Goal: Information Seeking & Learning: Compare options

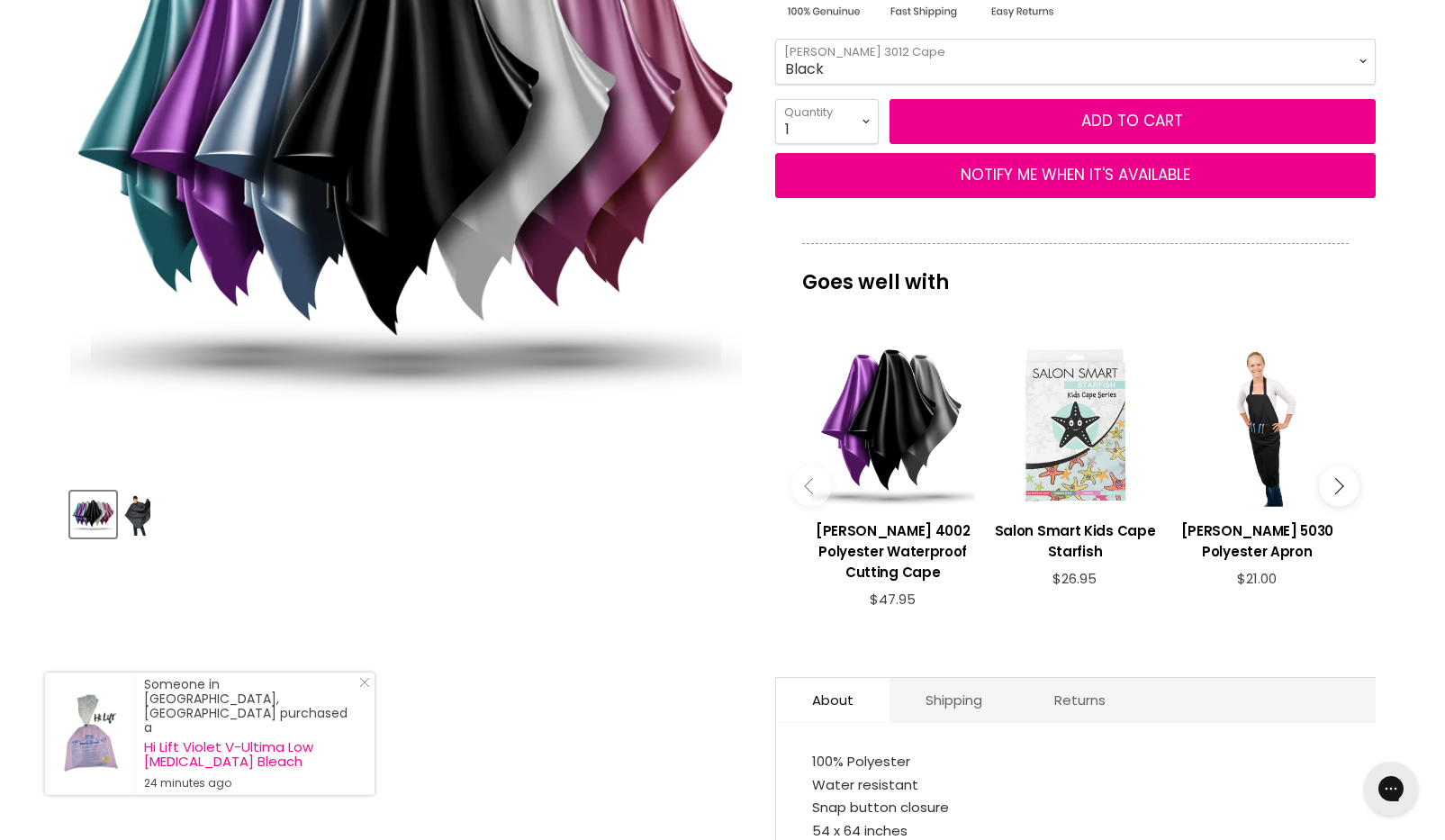
scroll to position [411, 0]
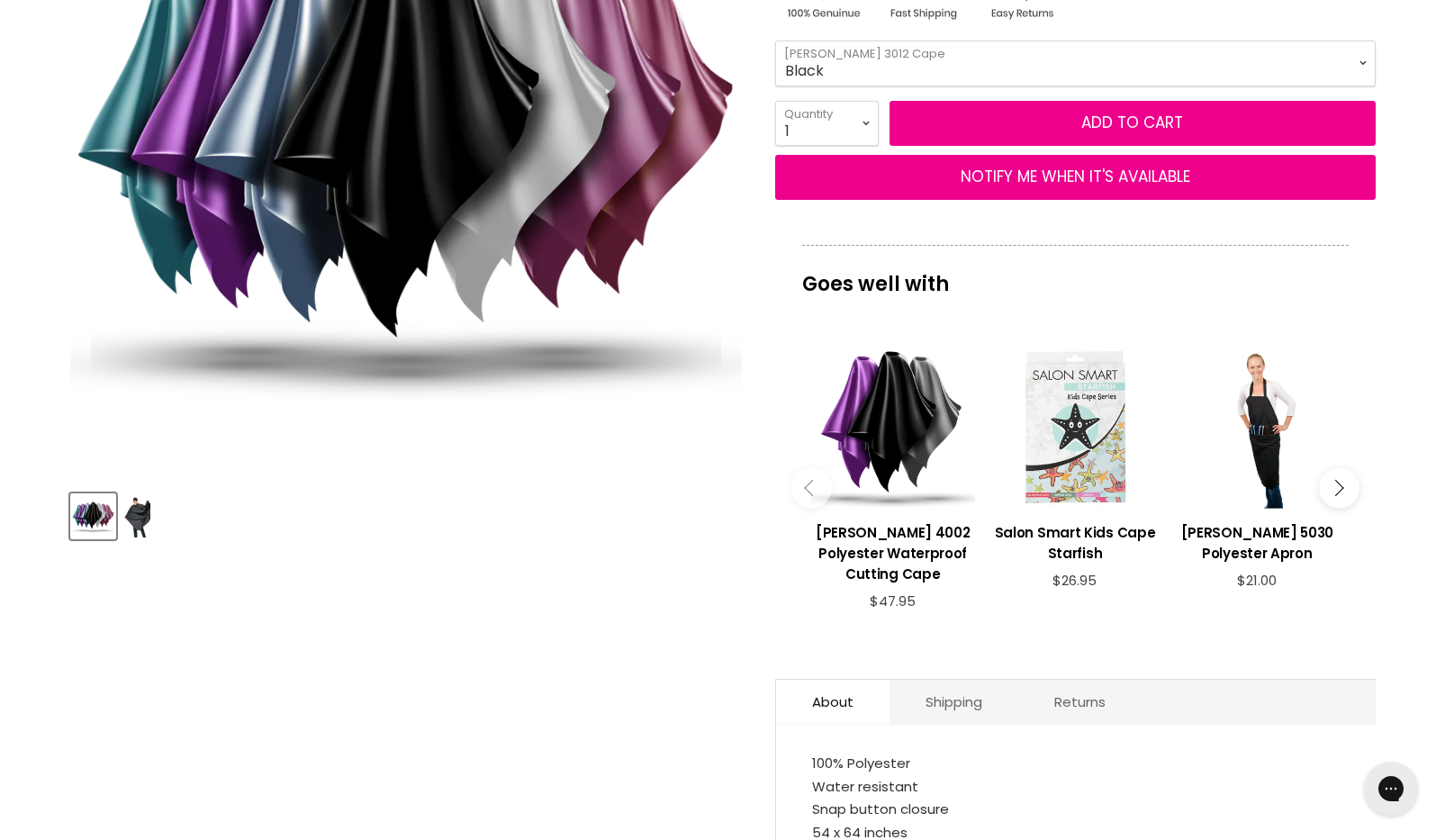
click at [504, 225] on img "Wahl 3012 Polyester Cutting Cape image. Click or Scroll to Zoom." at bounding box center [406, 139] width 673 height 672
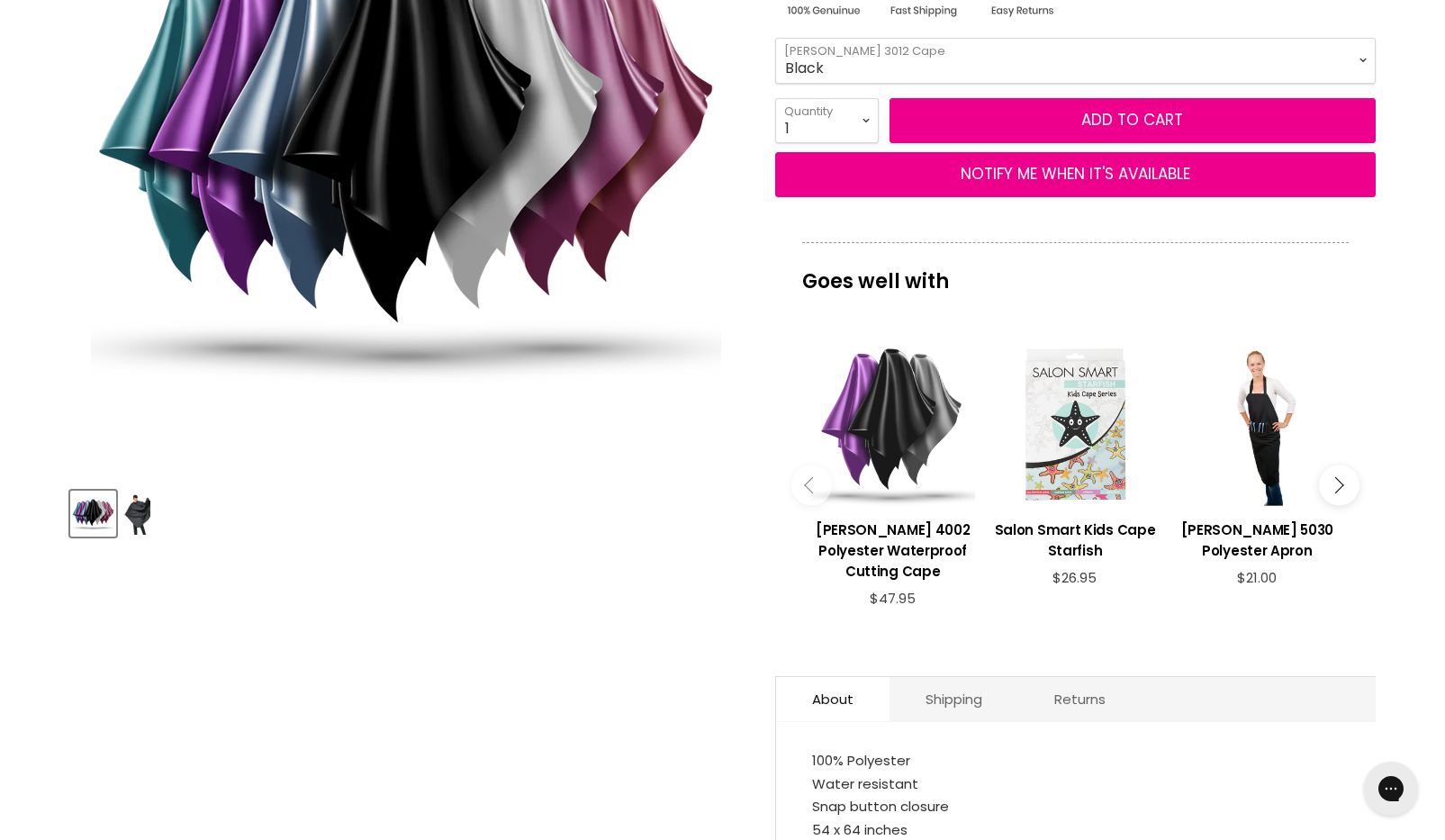
click at [924, 376] on div "Main content" at bounding box center [893, 423] width 164 height 164
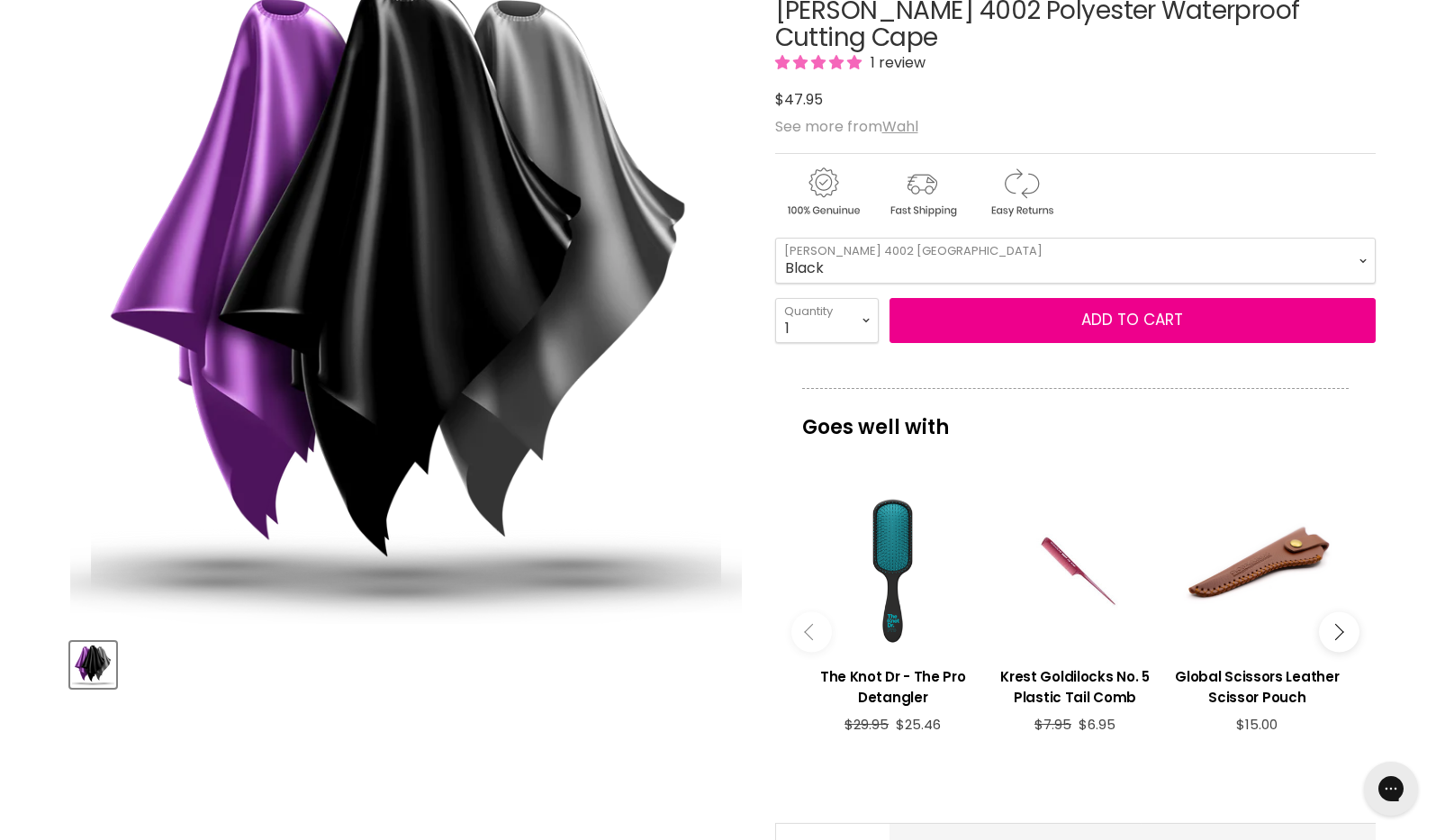
scroll to position [268, 0]
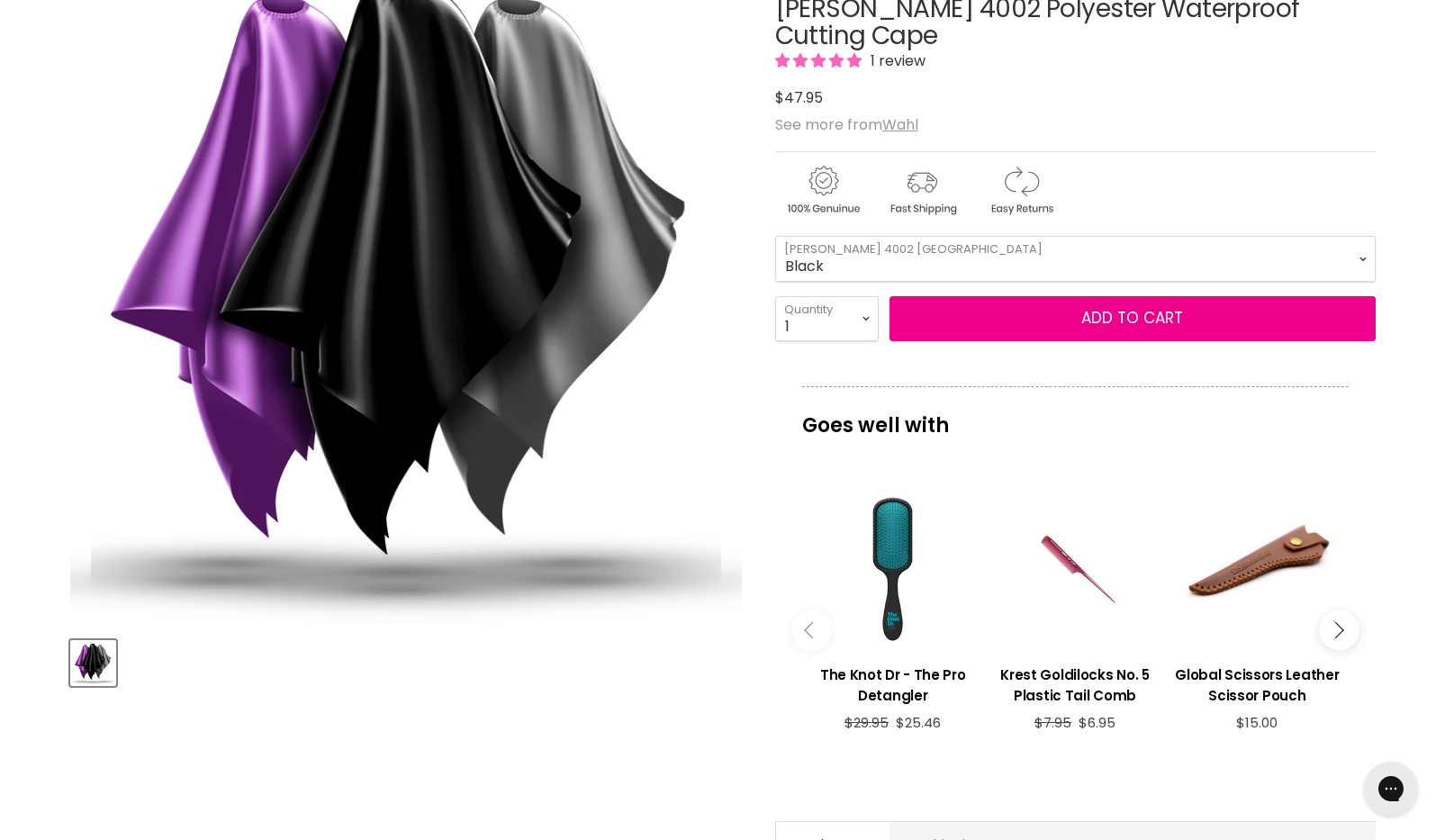
click at [625, 262] on img "Wahl 4002 Polyester Waterproof Cutting Cape image. Click or Scroll to Zoom." at bounding box center [406, 286] width 673 height 672
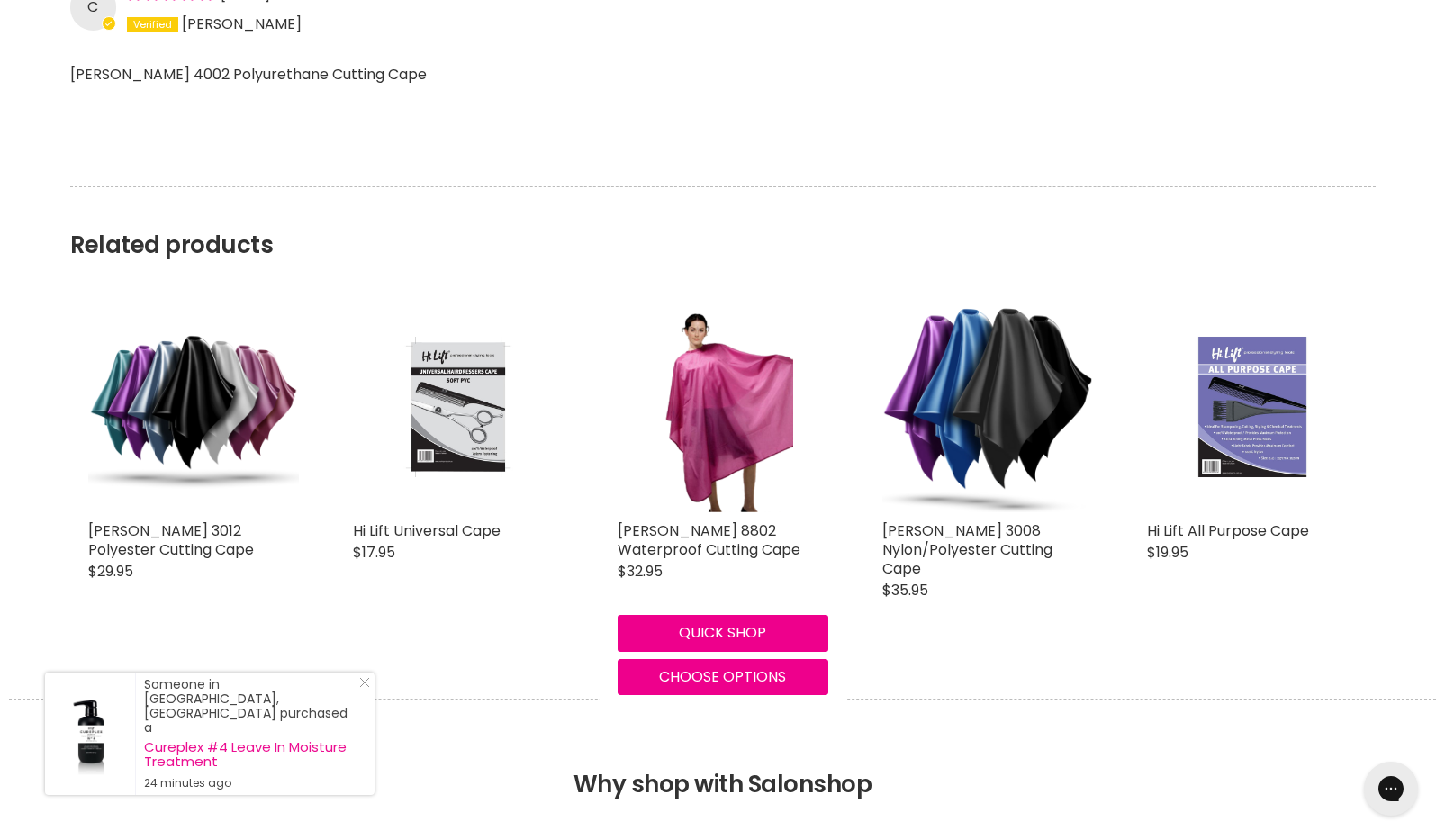
scroll to position [1591, 0]
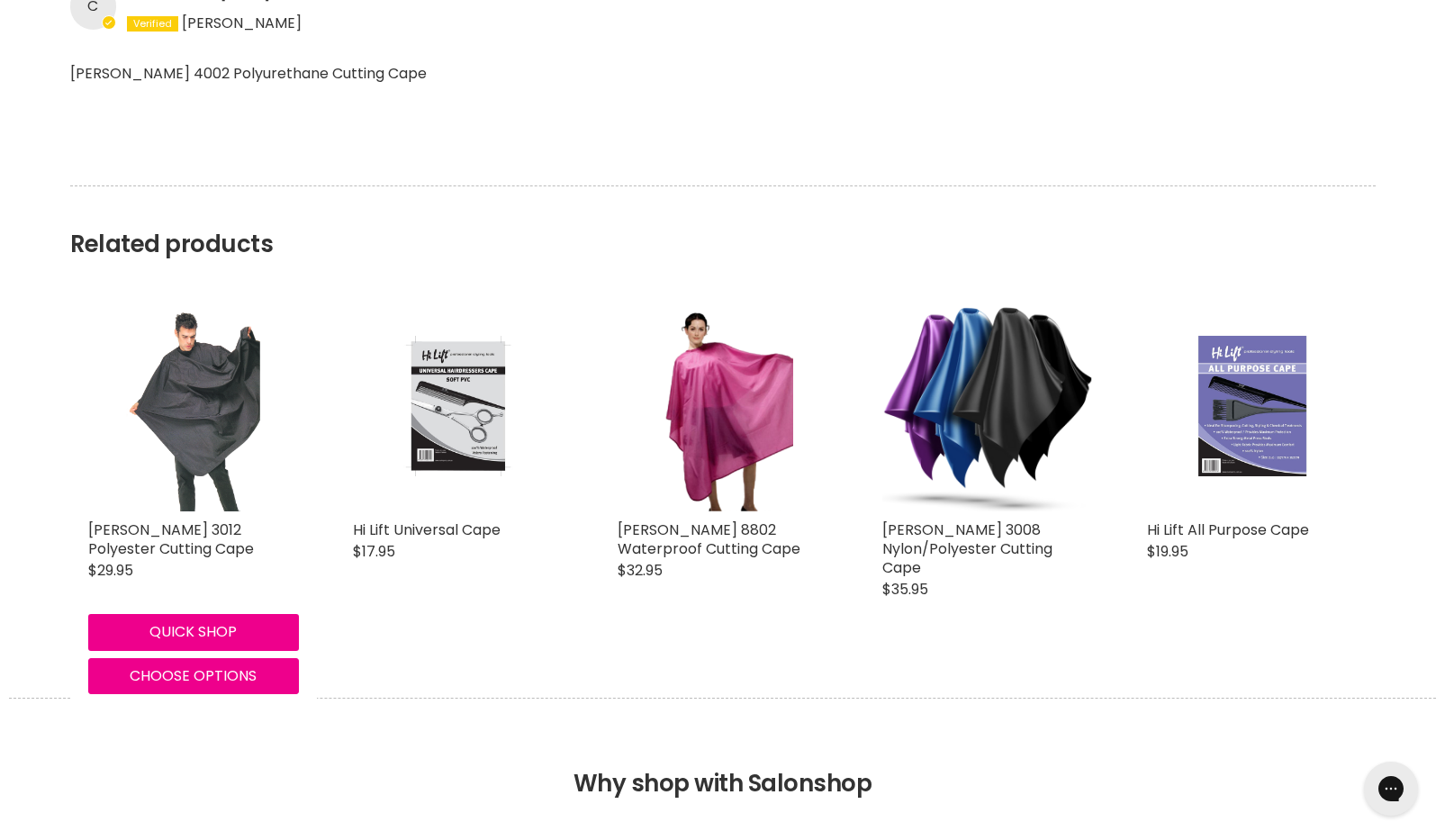
click at [225, 371] on img "Main content" at bounding box center [193, 406] width 133 height 211
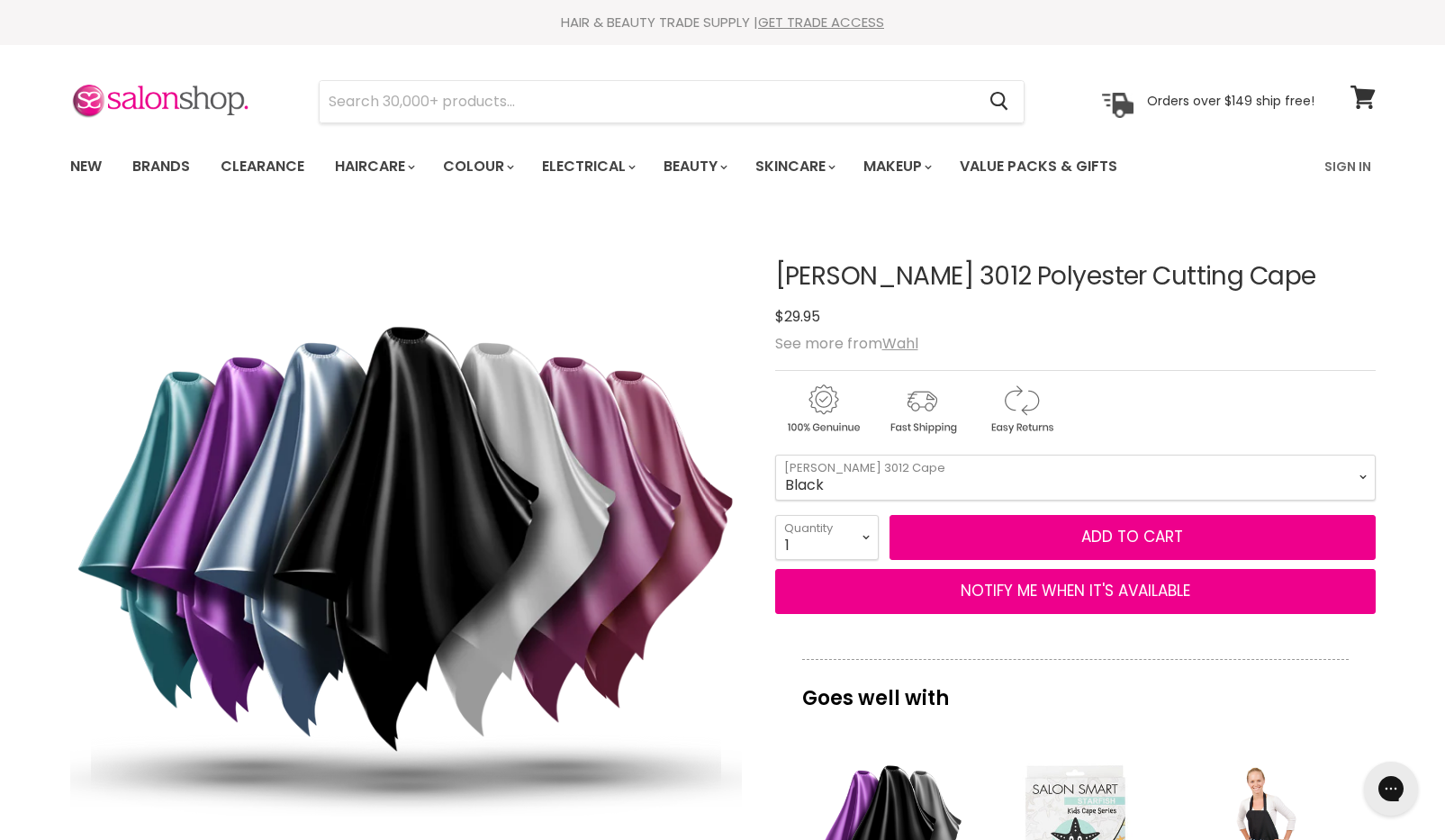
click at [329, 407] on img "Wahl 3012 Polyester Cutting Cape image. Click or Scroll to Zoom." at bounding box center [406, 553] width 673 height 672
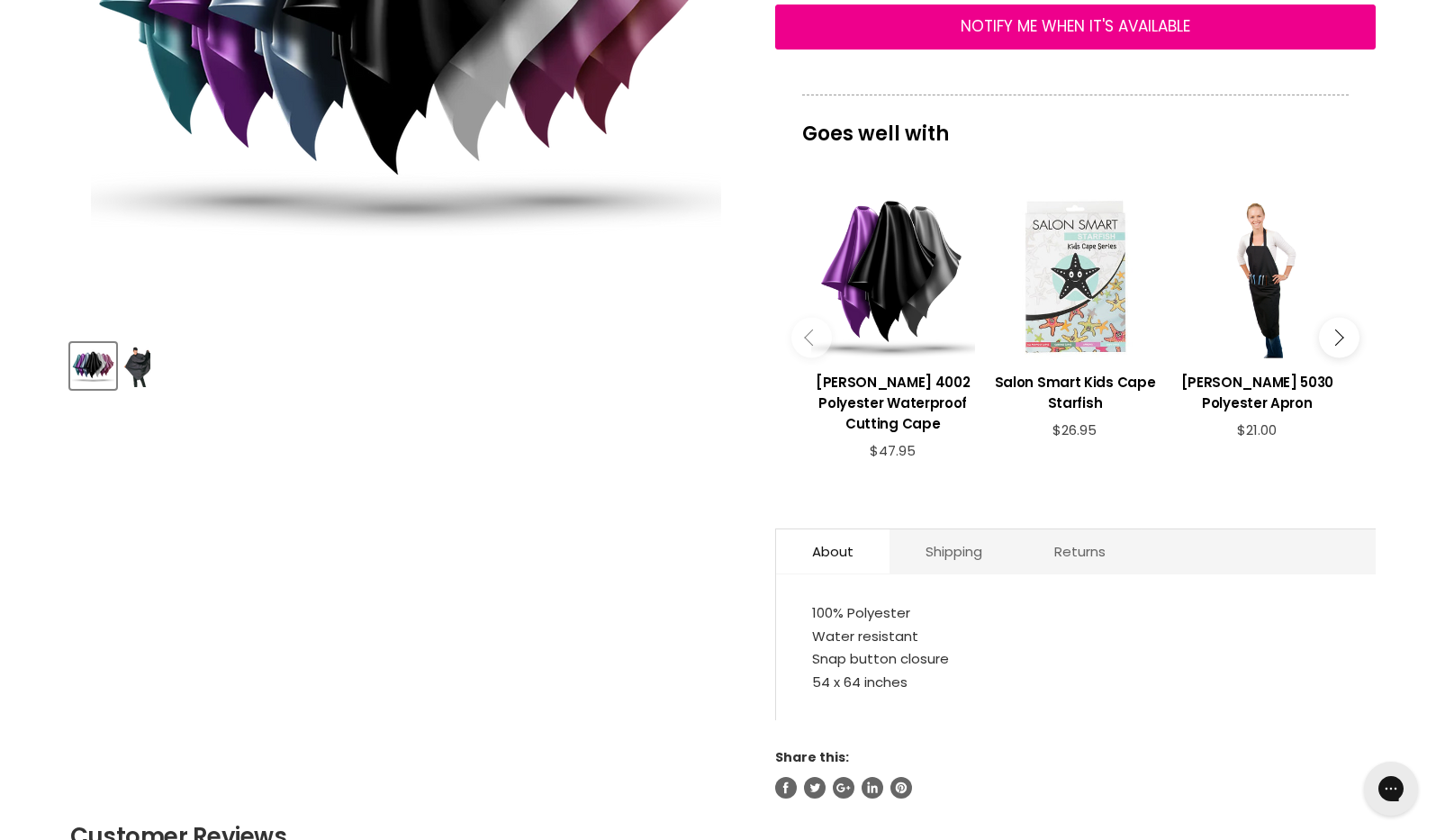
scroll to position [561, 0]
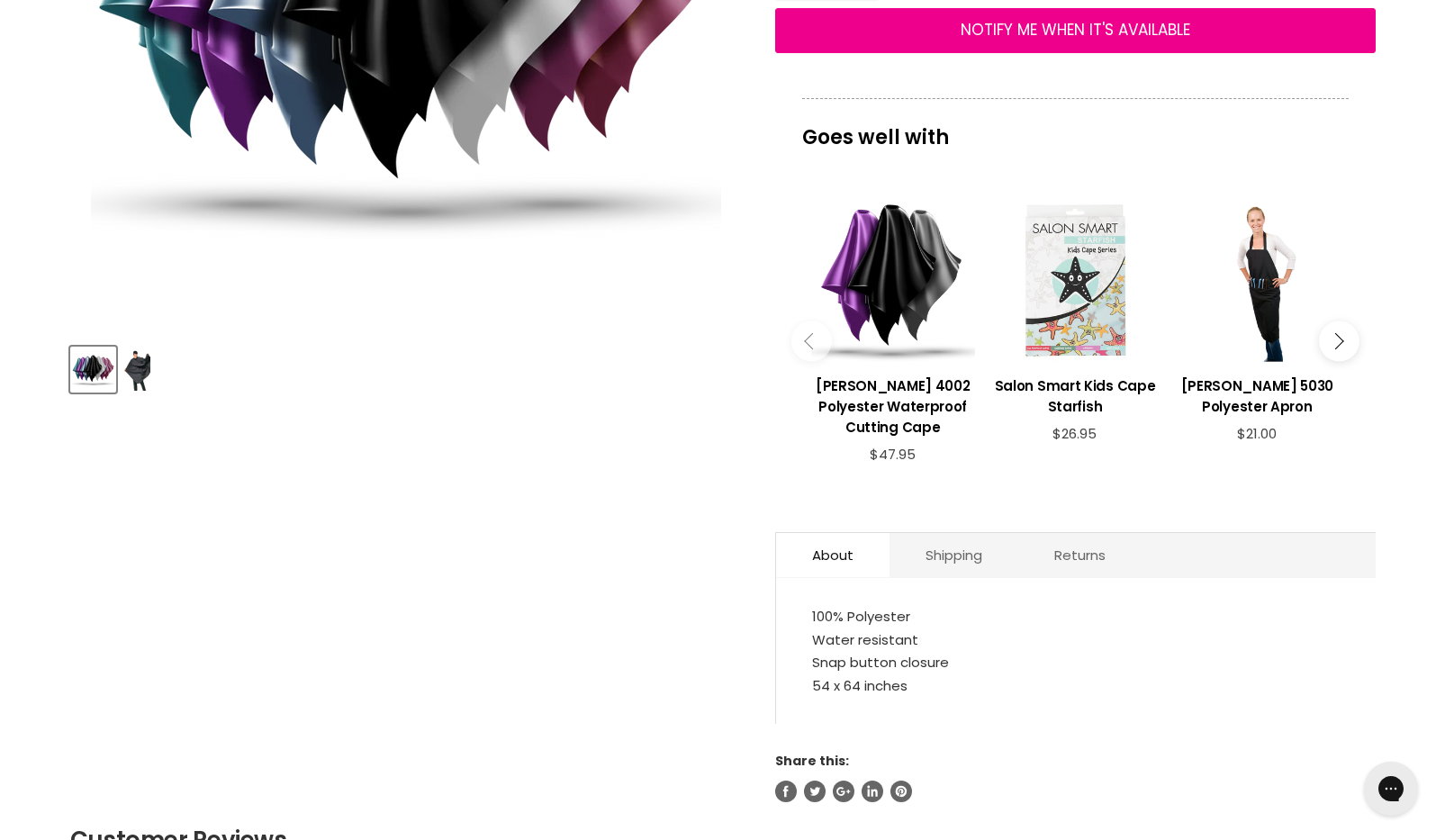
click at [143, 369] on img "Product thumbnails" at bounding box center [137, 370] width 27 height 42
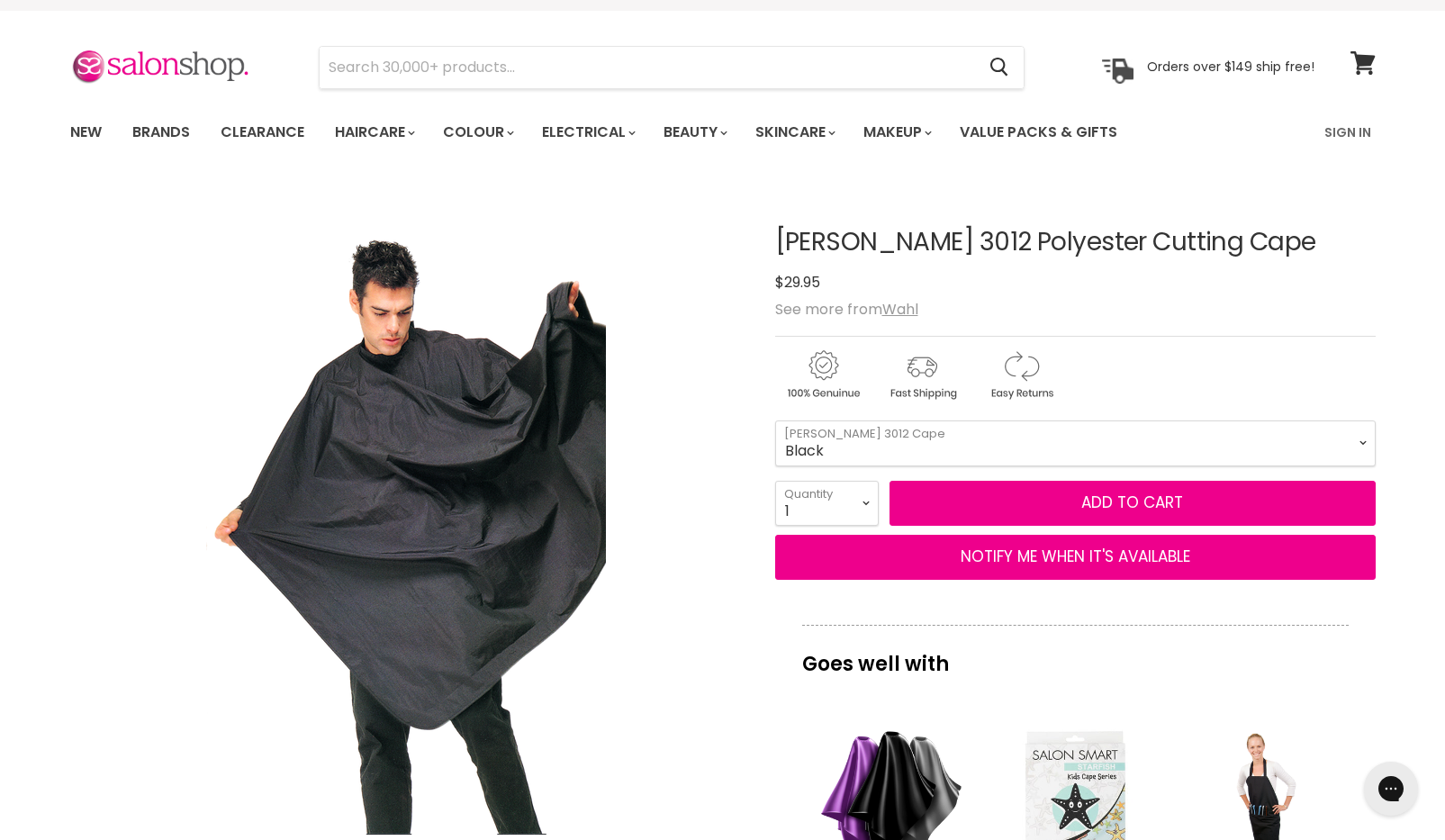
scroll to position [0, 0]
